Goal: Task Accomplishment & Management: Use online tool/utility

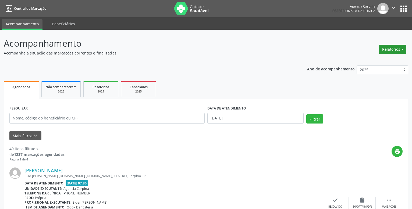
click at [385, 46] on button "Relatórios" at bounding box center [392, 49] width 27 height 9
click at [384, 58] on link "Agendamentos" at bounding box center [378, 61] width 58 height 8
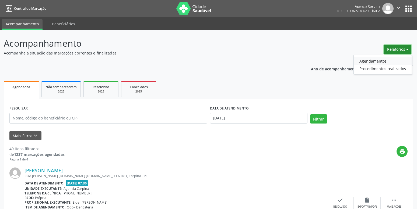
select select "7"
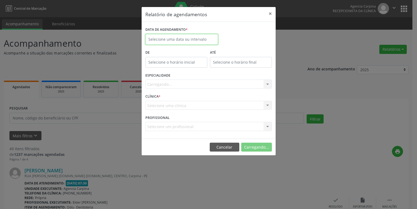
click at [180, 36] on input "text" at bounding box center [181, 39] width 73 height 11
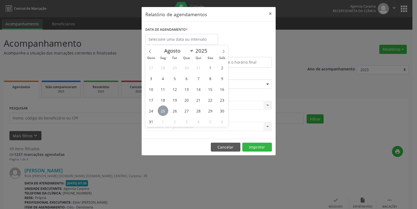
click at [166, 109] on span "25" at bounding box center [163, 110] width 10 height 10
type input "[DATE]"
click at [166, 109] on span "25" at bounding box center [163, 110] width 10 height 10
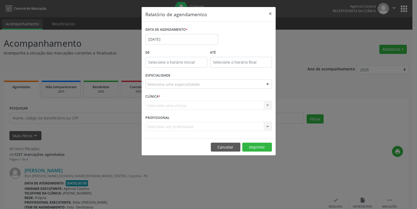
click at [200, 84] on div "Seleciona uma especialidade" at bounding box center [208, 83] width 126 height 9
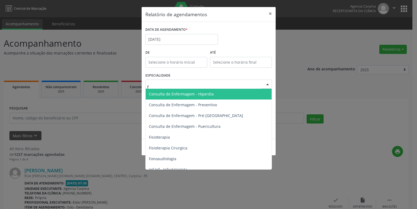
type input "fo"
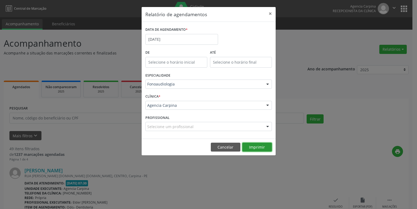
click at [259, 149] on button "Imprimir" at bounding box center [257, 146] width 30 height 9
click at [175, 38] on input "[DATE]" at bounding box center [181, 39] width 73 height 11
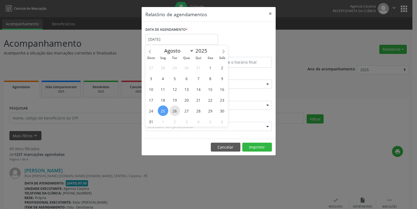
click at [176, 110] on span "26" at bounding box center [175, 110] width 10 height 10
type input "[DATE]"
click at [176, 110] on span "26" at bounding box center [175, 110] width 10 height 10
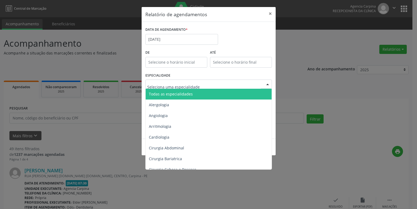
click at [201, 93] on span "Todas as especialidades" at bounding box center [209, 94] width 127 height 11
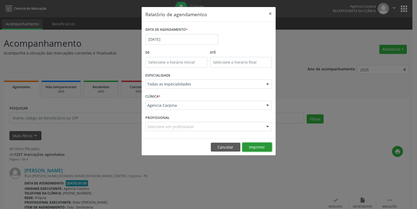
click at [256, 146] on button "Imprimir" at bounding box center [257, 146] width 30 height 9
